Goal: Task Accomplishment & Management: Manage account settings

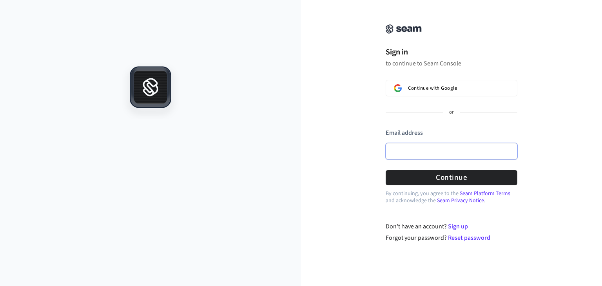
click at [428, 154] on input "Email address" at bounding box center [452, 151] width 132 height 16
click at [386, 129] on button "submit" at bounding box center [386, 129] width 0 height 0
type input "**********"
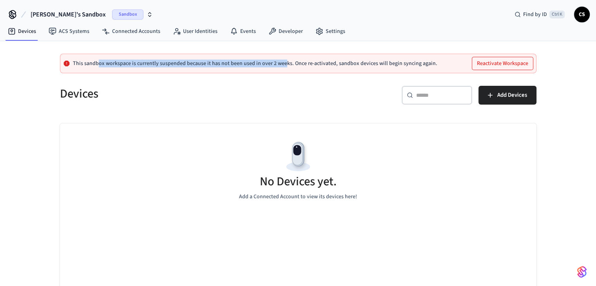
drag, startPoint x: 101, startPoint y: 63, endPoint x: 281, endPoint y: 62, distance: 179.1
click at [281, 62] on p "This sandbox workspace is currently suspended because it has not been used in o…" at bounding box center [255, 63] width 364 height 6
click at [496, 66] on button "Reactivate Workspace" at bounding box center [502, 63] width 61 height 13
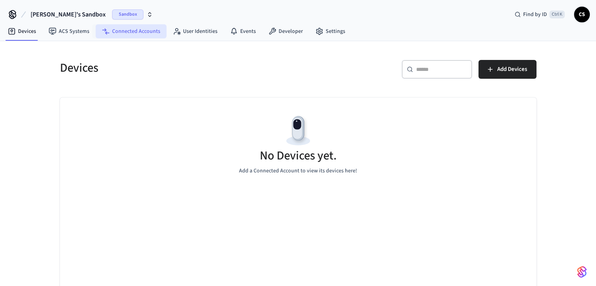
click at [133, 31] on link "Connected Accounts" at bounding box center [131, 31] width 71 height 14
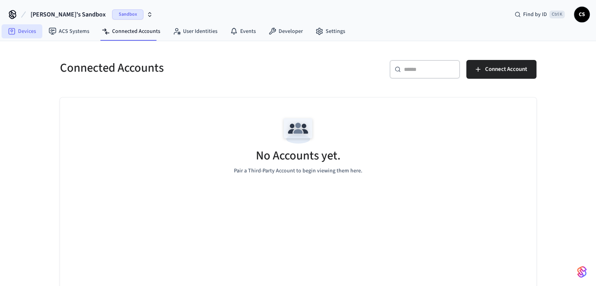
click at [11, 30] on icon at bounding box center [12, 30] width 3 height 3
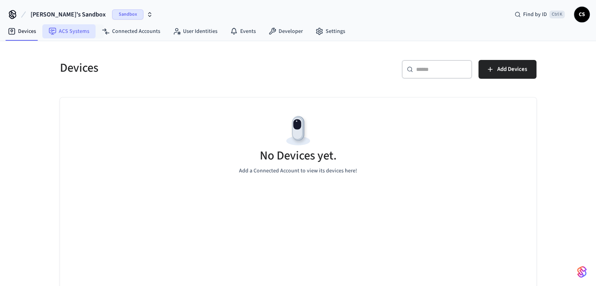
click at [86, 29] on link "ACS Systems" at bounding box center [68, 31] width 53 height 14
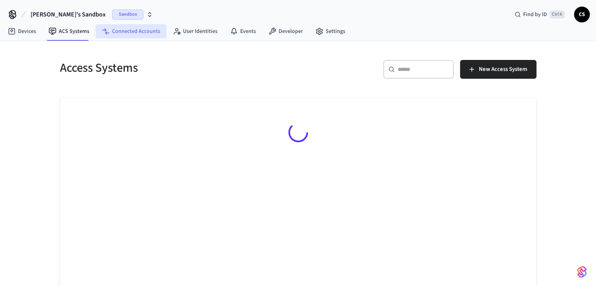
click at [127, 28] on link "Connected Accounts" at bounding box center [131, 31] width 71 height 14
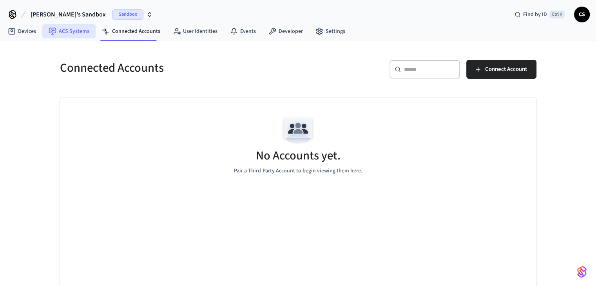
click at [67, 30] on link "ACS Systems" at bounding box center [68, 31] width 53 height 14
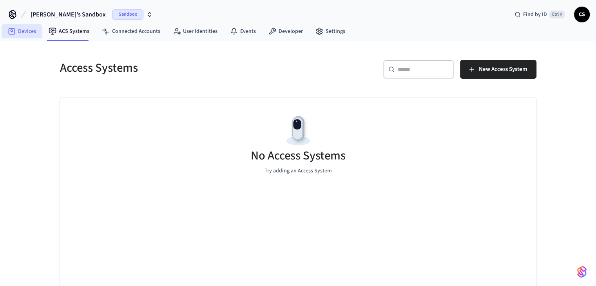
click at [17, 30] on link "Devices" at bounding box center [22, 31] width 41 height 14
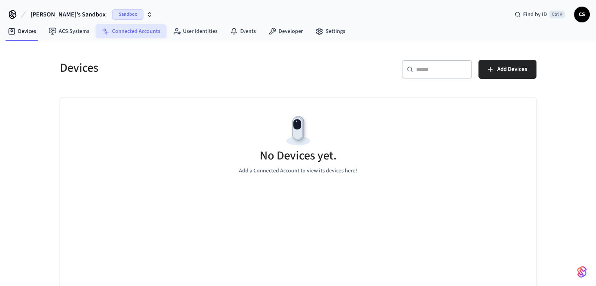
click at [133, 33] on link "Connected Accounts" at bounding box center [131, 31] width 71 height 14
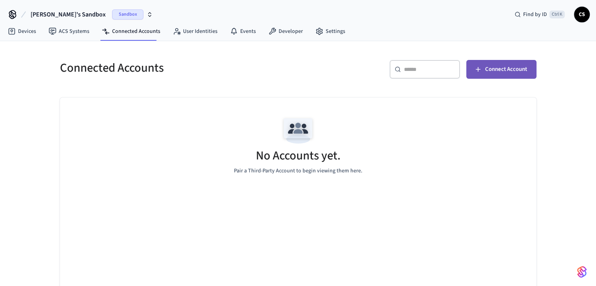
click at [509, 69] on span "Connect Account" at bounding box center [506, 69] width 42 height 10
click at [60, 12] on span "[PERSON_NAME]'s Sandbox" at bounding box center [68, 14] width 75 height 9
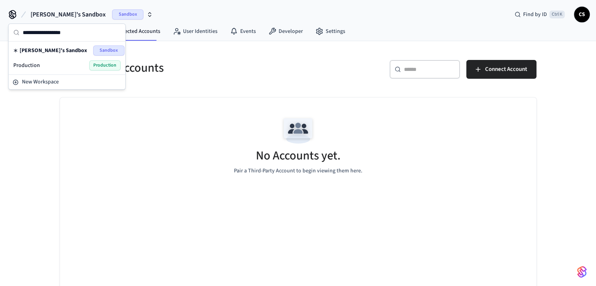
click at [49, 63] on div "Production Production" at bounding box center [66, 65] width 107 height 10
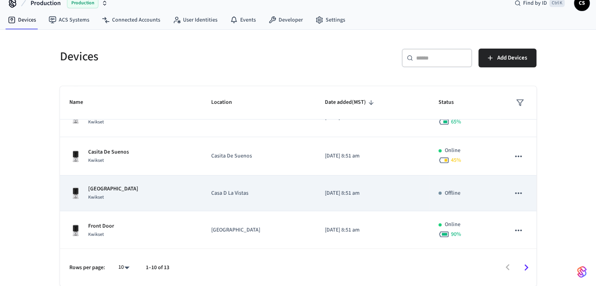
scroll to position [243, 0]
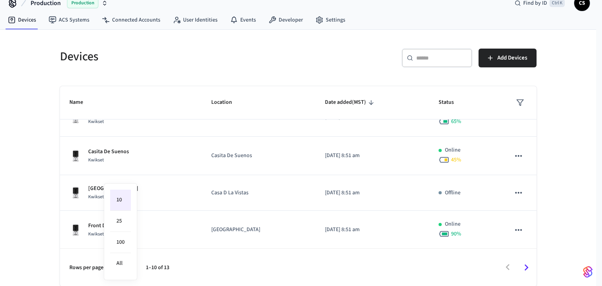
click at [120, 267] on body "Production Production Find by ID Ctrl K CS Devices ACS Systems Connected Accoun…" at bounding box center [301, 138] width 602 height 298
click at [114, 262] on li "All" at bounding box center [120, 263] width 21 height 21
type input "**"
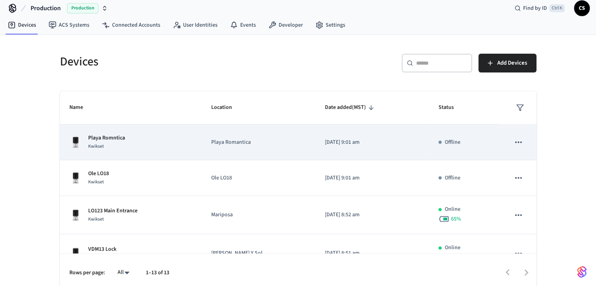
scroll to position [0, 0]
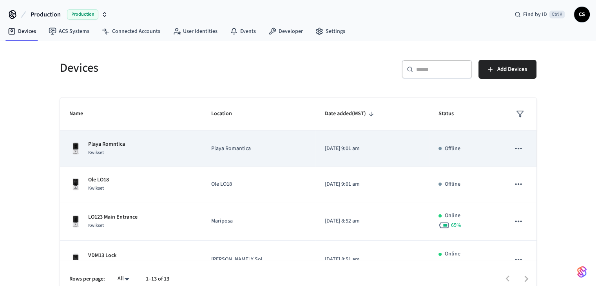
click at [213, 146] on td "Playa Romantica" at bounding box center [259, 149] width 114 height 36
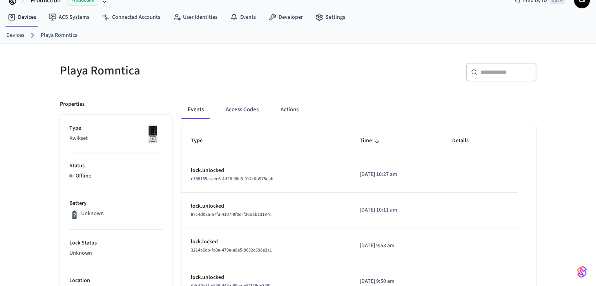
scroll to position [39, 0]
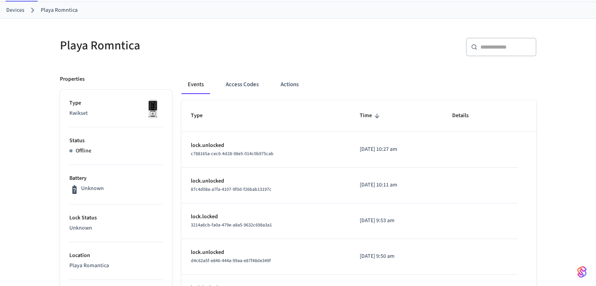
click at [80, 112] on p "Kwikset" at bounding box center [115, 113] width 93 height 8
click at [151, 109] on img at bounding box center [153, 109] width 20 height 20
click at [113, 117] on p "Kwikset" at bounding box center [115, 113] width 93 height 8
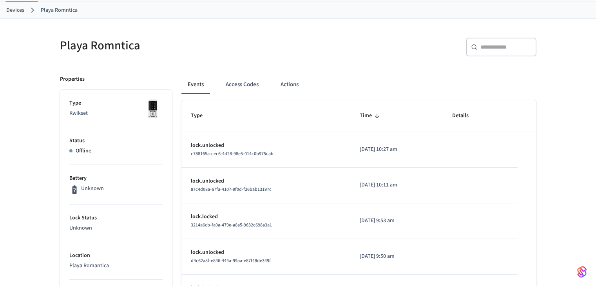
click at [76, 113] on p "Kwikset" at bounding box center [115, 113] width 93 height 8
click at [80, 115] on p "Kwikset" at bounding box center [115, 113] width 93 height 8
click at [124, 111] on p "Kwikset" at bounding box center [115, 113] width 93 height 8
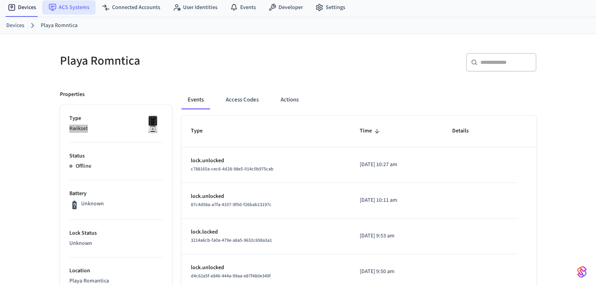
scroll to position [0, 0]
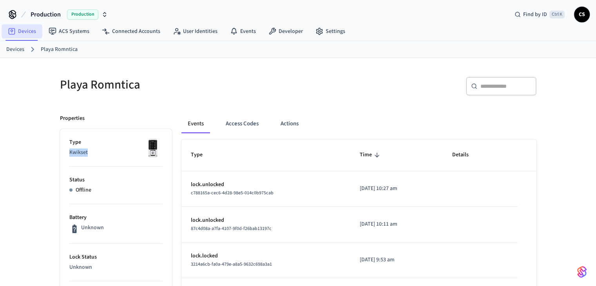
click at [29, 31] on link "Devices" at bounding box center [22, 31] width 41 height 14
